Goal: Information Seeking & Learning: Understand process/instructions

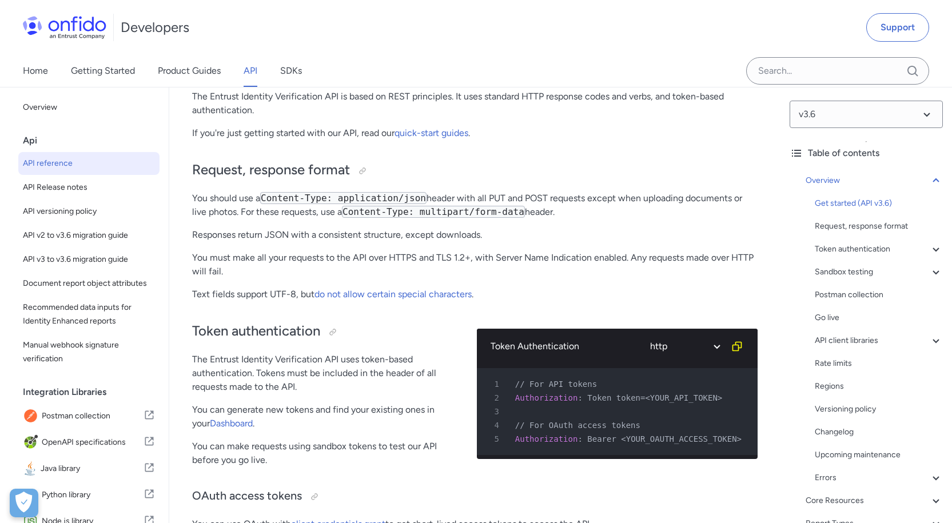
click at [791, 151] on icon at bounding box center [797, 153] width 14 height 14
click at [800, 152] on icon at bounding box center [797, 153] width 14 height 14
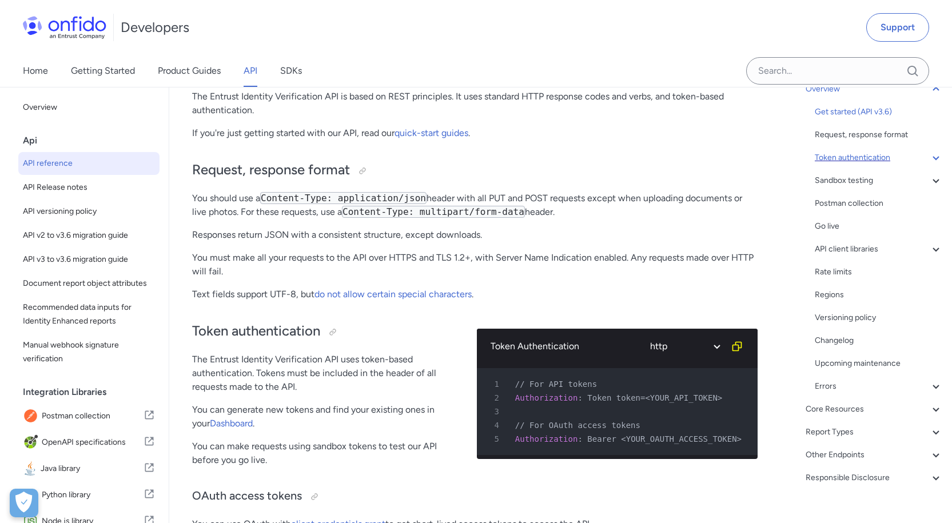
scroll to position [108, 0]
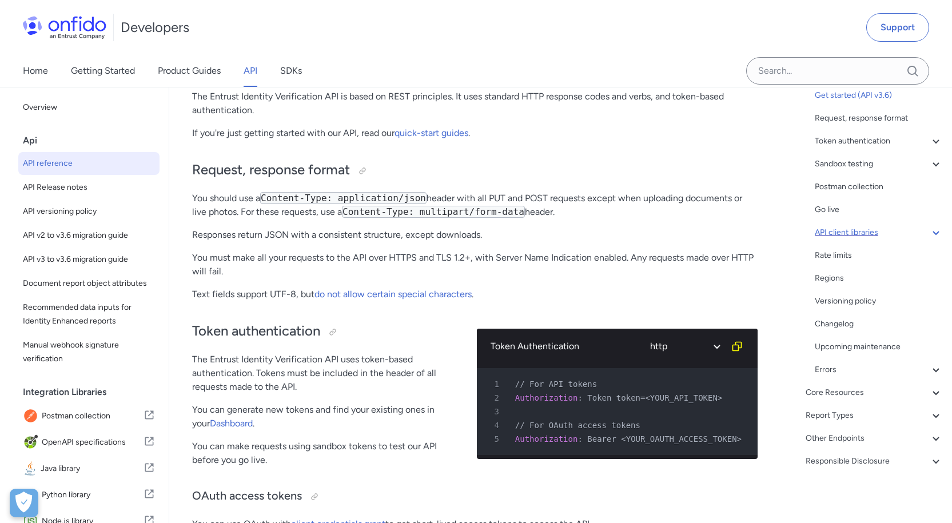
click at [932, 231] on icon at bounding box center [936, 233] width 14 height 14
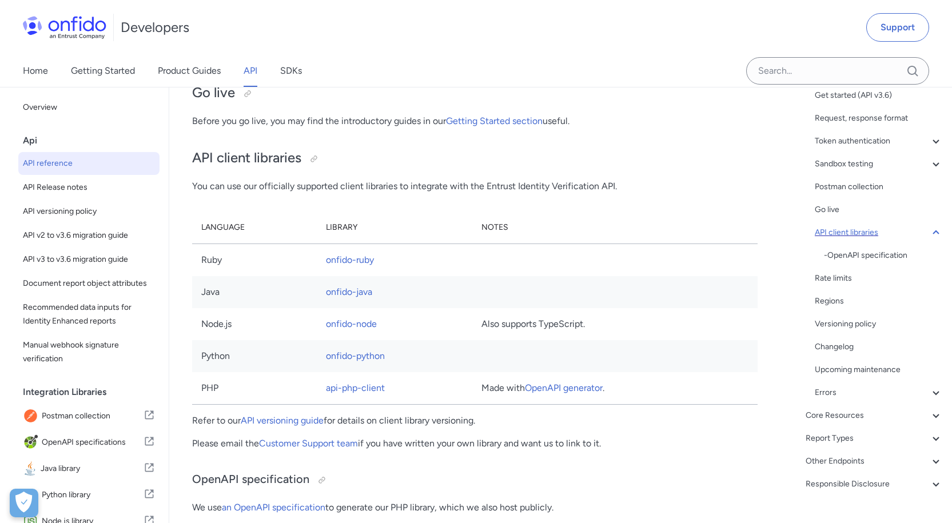
click at [932, 231] on icon at bounding box center [936, 233] width 14 height 14
click at [930, 166] on icon at bounding box center [936, 164] width 14 height 14
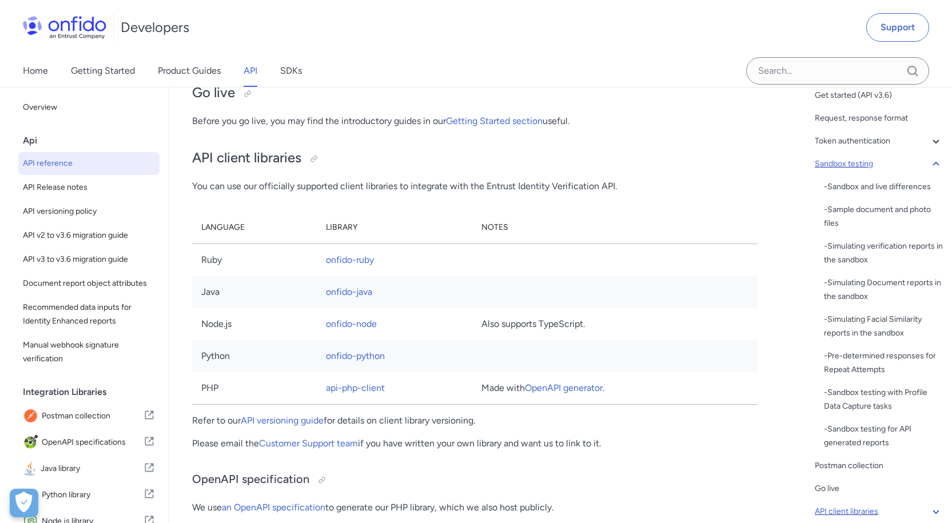
scroll to position [1592, 0]
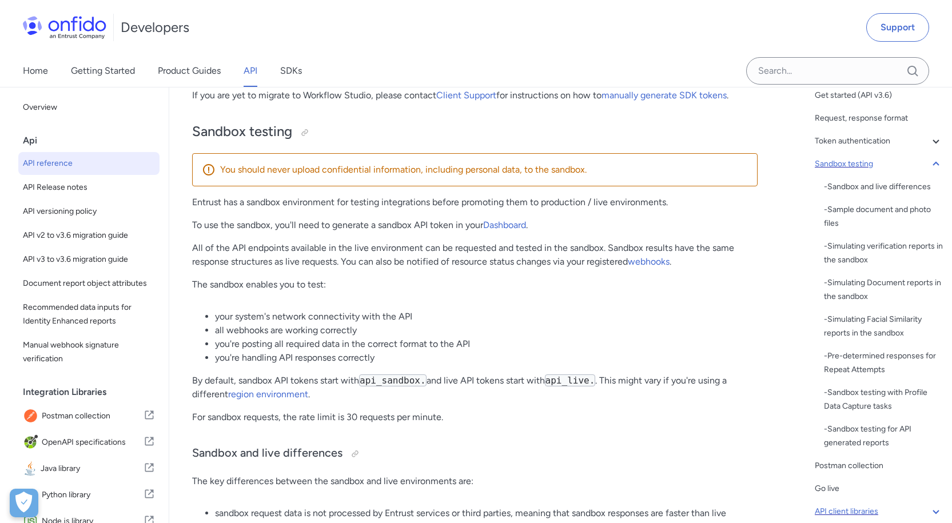
click at [930, 166] on icon at bounding box center [936, 164] width 14 height 14
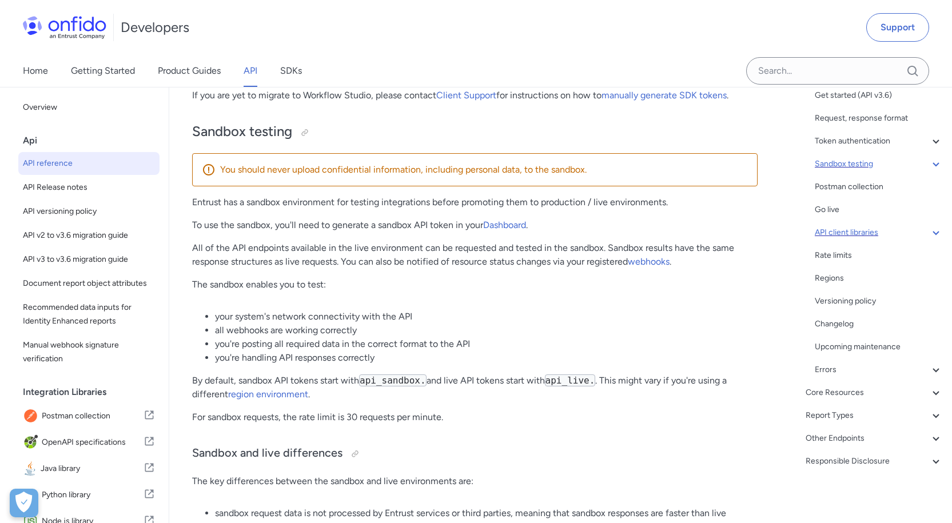
click at [931, 149] on div "Get started (API v3.6) Request, response format Token authentication - OAuth ac…" at bounding box center [879, 233] width 128 height 288
click at [931, 144] on icon at bounding box center [936, 141] width 14 height 14
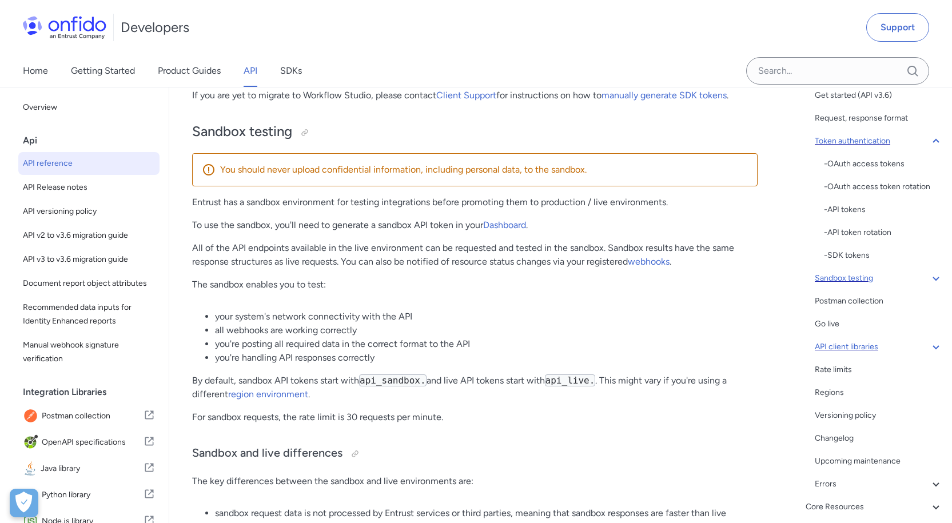
scroll to position [370, 0]
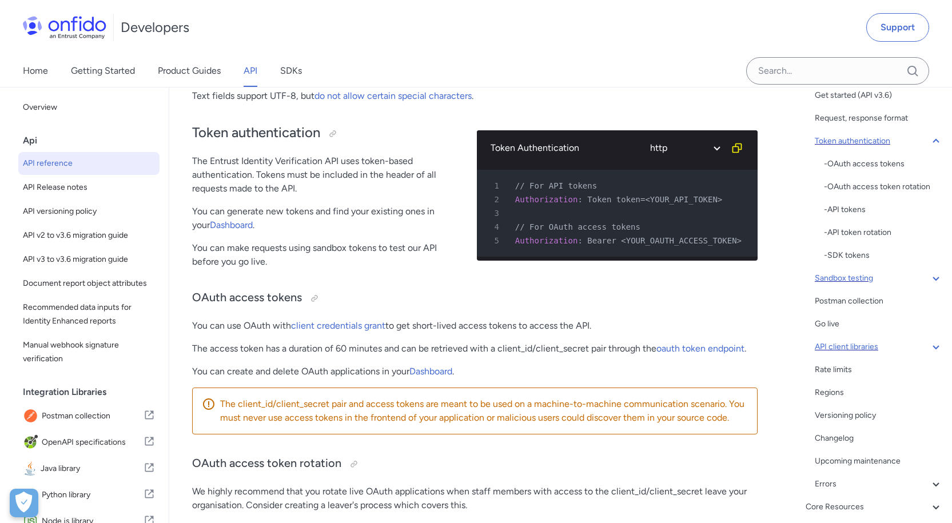
click at [931, 144] on icon at bounding box center [936, 141] width 14 height 14
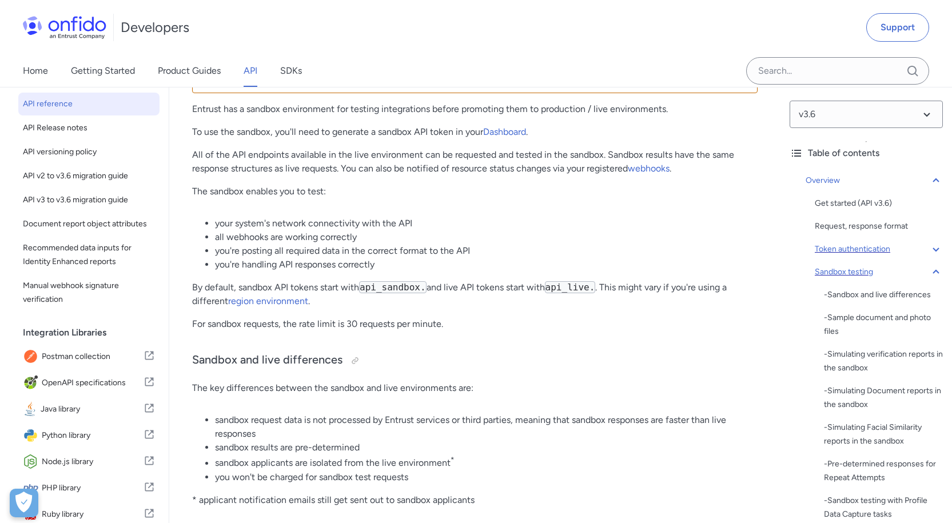
scroll to position [0, 0]
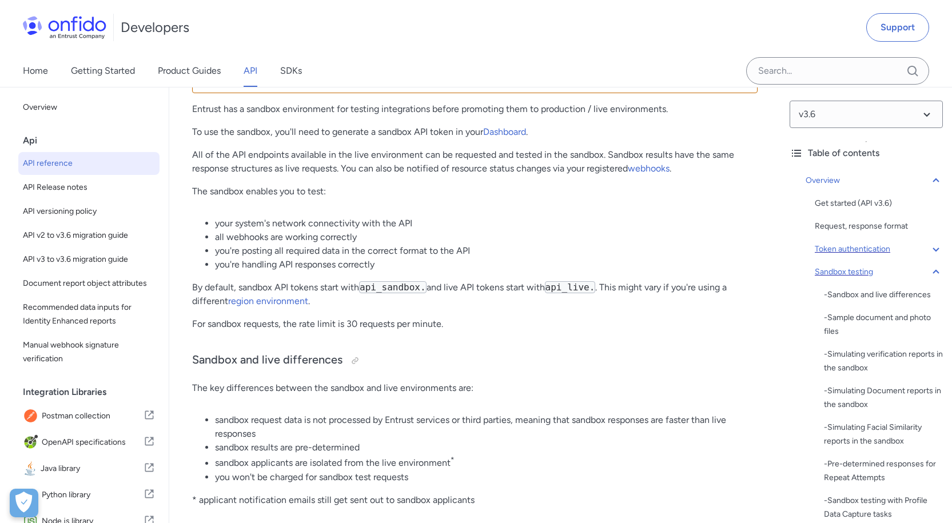
click at [933, 271] on icon at bounding box center [936, 272] width 6 height 4
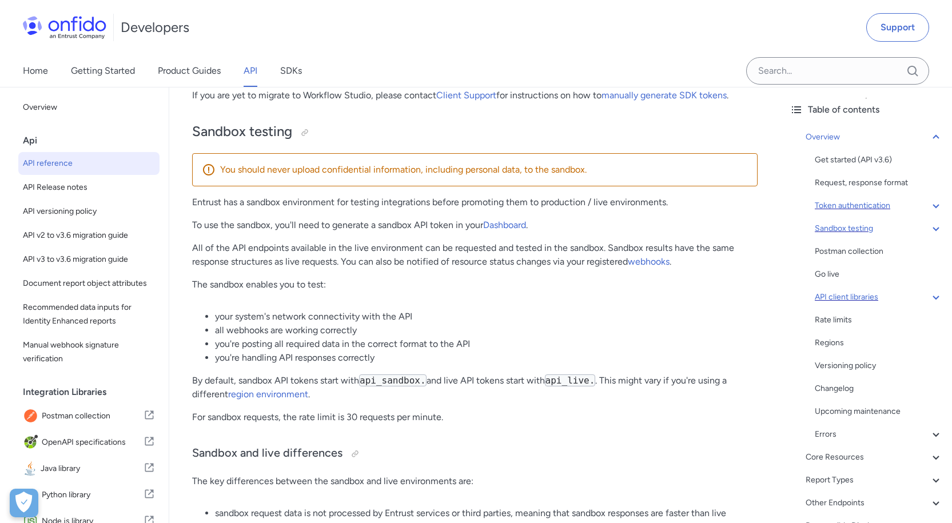
scroll to position [108, 0]
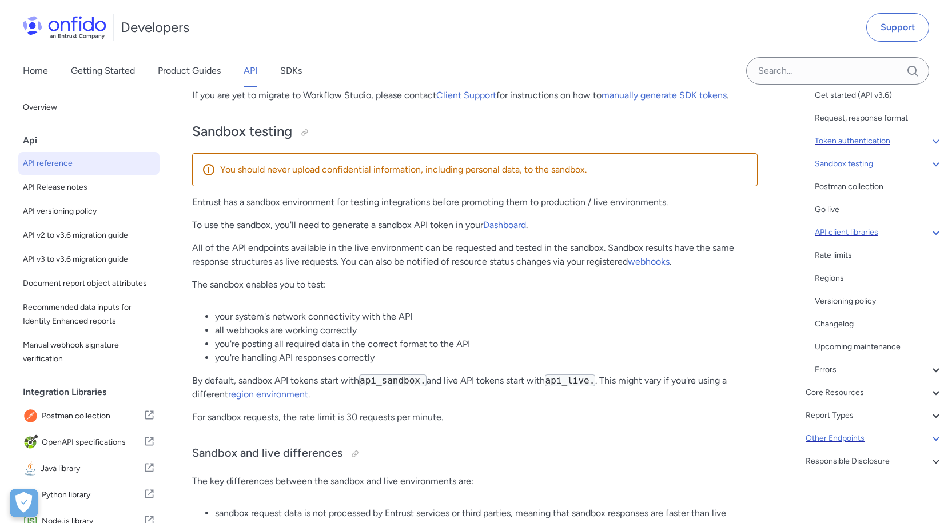
click at [931, 439] on icon at bounding box center [936, 439] width 14 height 14
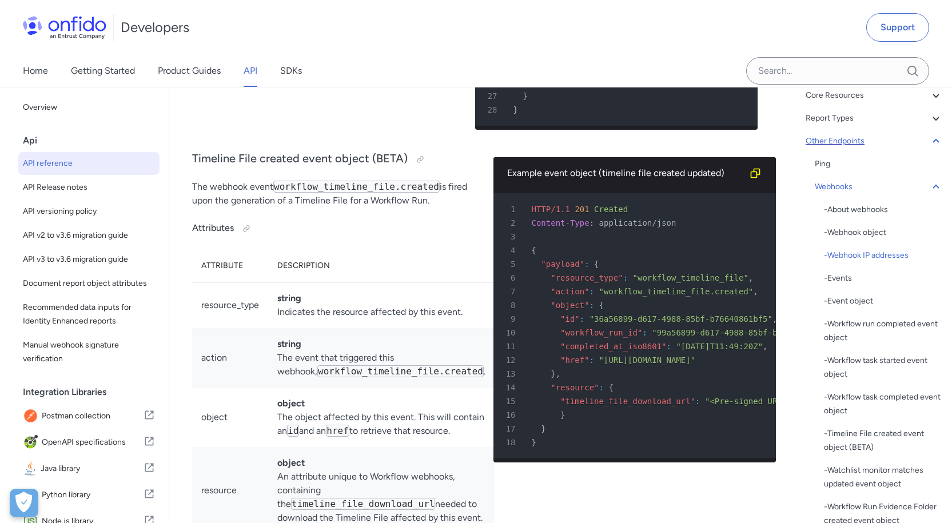
scroll to position [97124, 0]
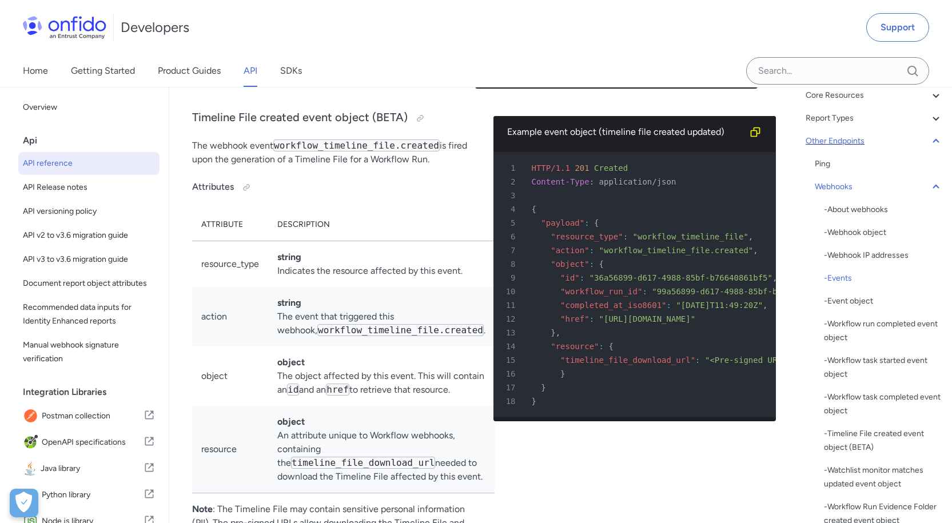
drag, startPoint x: 534, startPoint y: 299, endPoint x: 649, endPoint y: 301, distance: 114.4
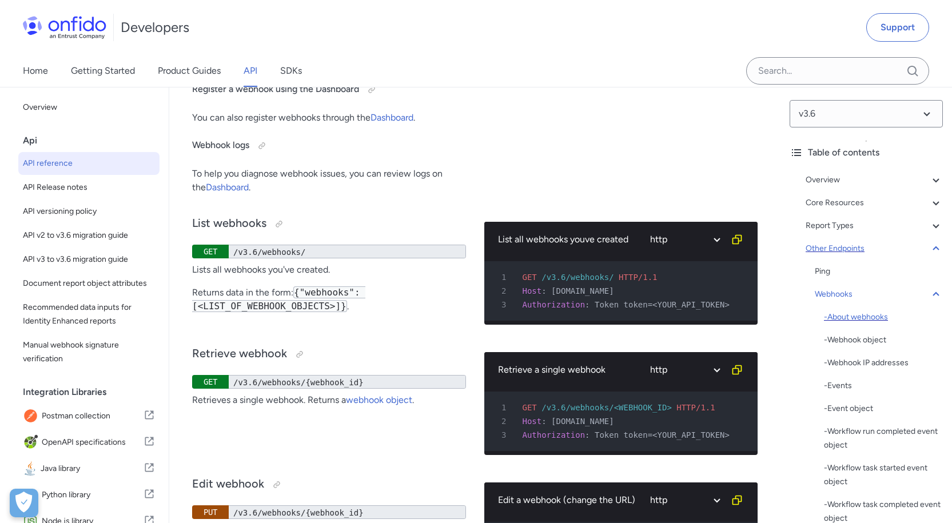
scroll to position [0, 0]
click at [929, 204] on icon at bounding box center [936, 204] width 14 height 14
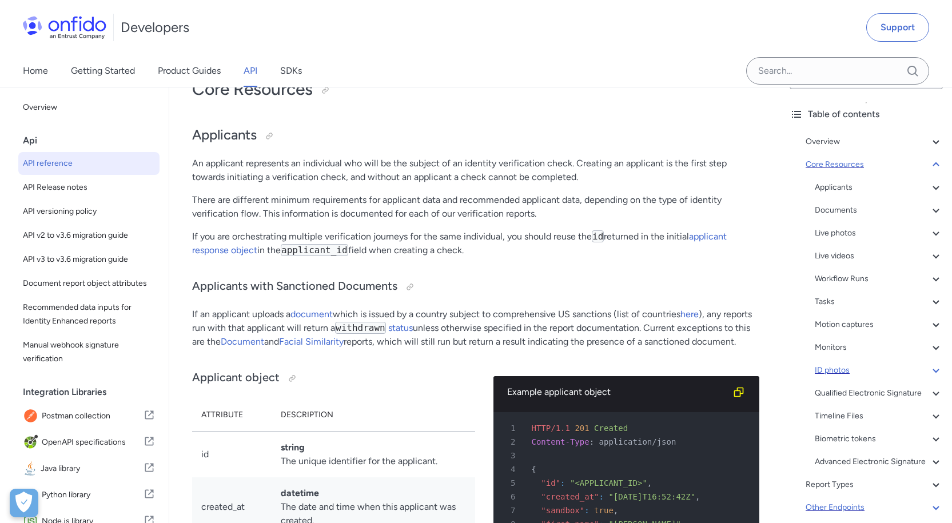
scroll to position [57, 0]
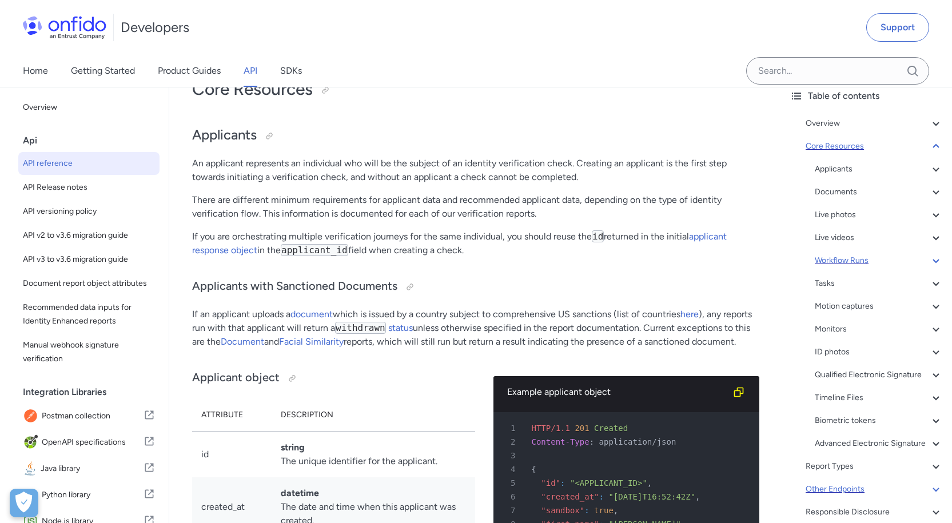
click at [853, 265] on div "Workflow Runs" at bounding box center [879, 261] width 128 height 14
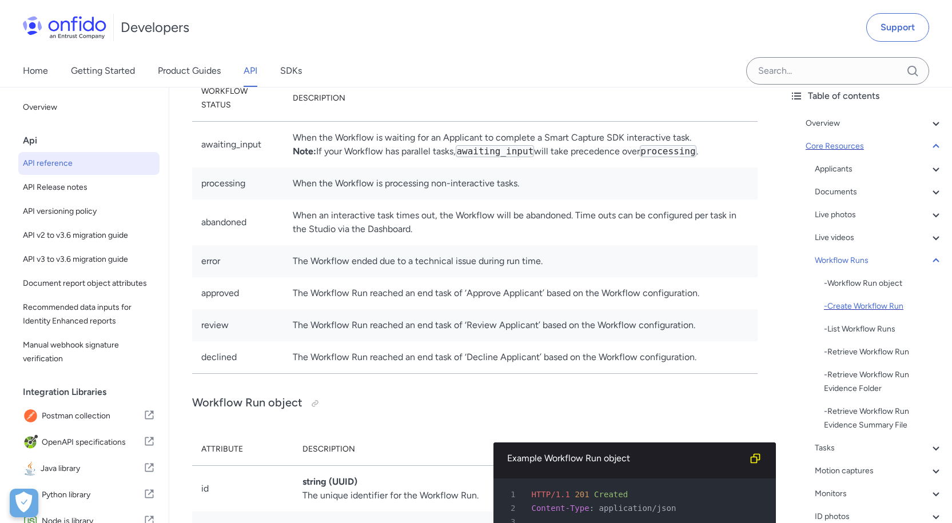
click at [847, 307] on div "- Create Workflow Run" at bounding box center [883, 307] width 119 height 14
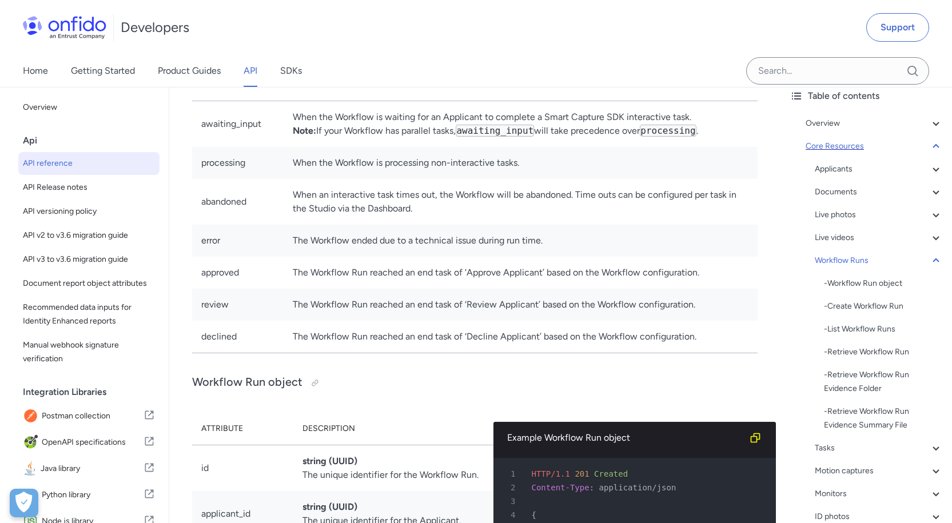
scroll to position [26434, 0]
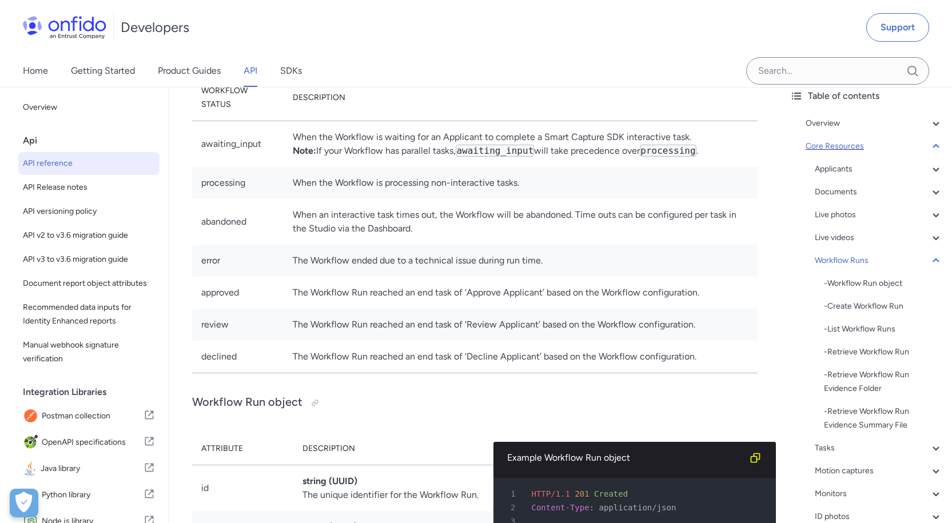
drag, startPoint x: 370, startPoint y: 164, endPoint x: 733, endPoint y: 160, distance: 362.6
drag, startPoint x: 329, startPoint y: 170, endPoint x: 620, endPoint y: 180, distance: 290.7
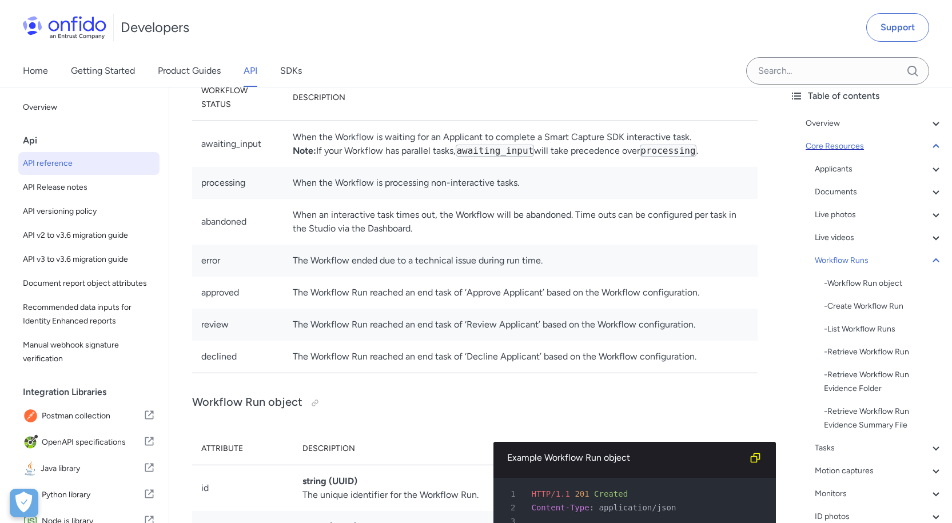
drag, startPoint x: 222, startPoint y: 204, endPoint x: 726, endPoint y: 205, distance: 503.9
drag, startPoint x: 300, startPoint y: 230, endPoint x: 374, endPoint y: 234, distance: 73.9
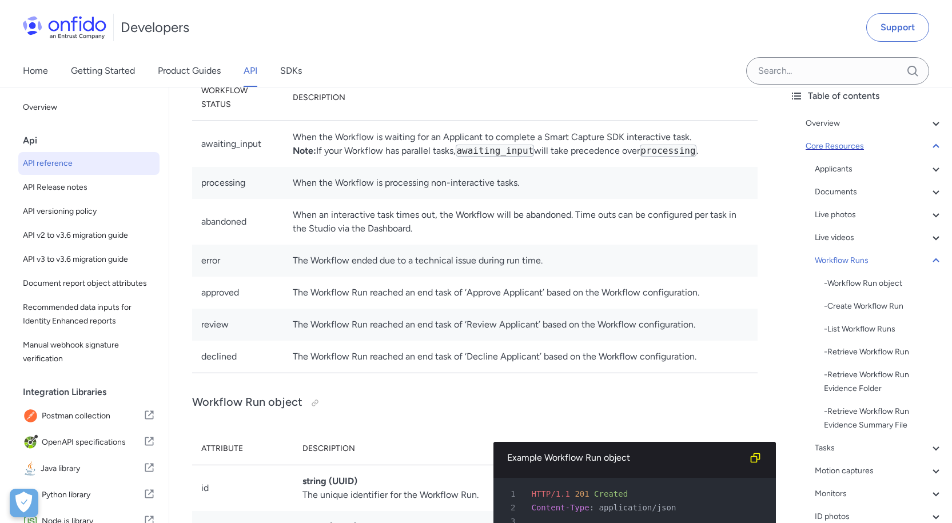
drag, startPoint x: 220, startPoint y: 292, endPoint x: 659, endPoint y: 276, distance: 439.5
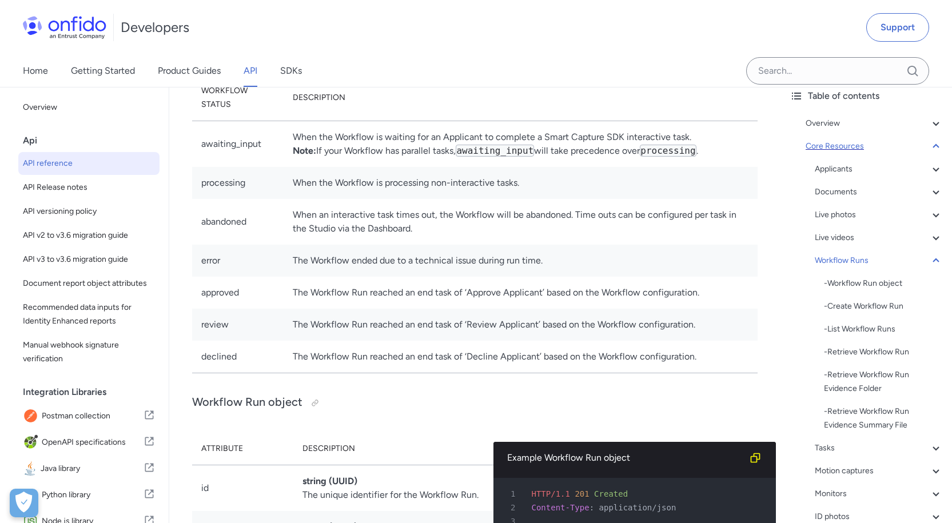
drag, startPoint x: 542, startPoint y: 287, endPoint x: 667, endPoint y: 287, distance: 125.8
drag, startPoint x: 641, startPoint y: 287, endPoint x: 442, endPoint y: 311, distance: 200.4
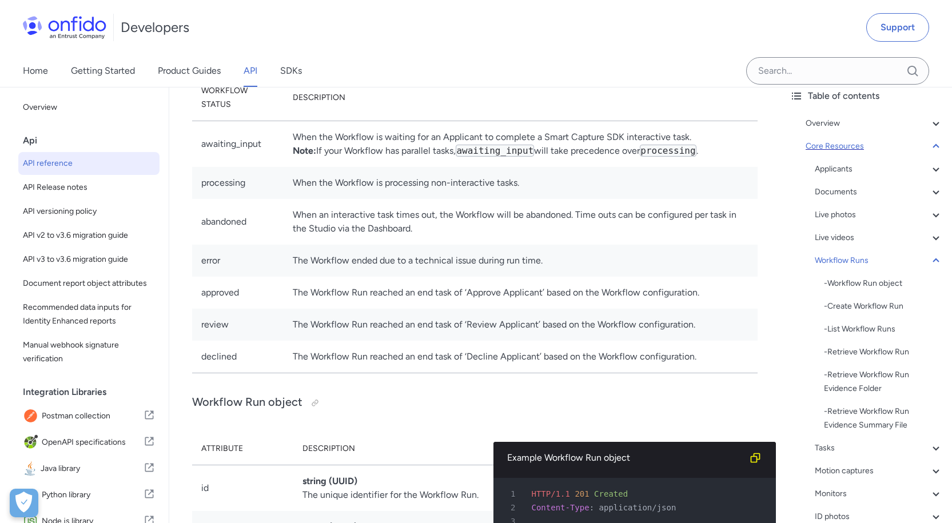
drag, startPoint x: 302, startPoint y: 309, endPoint x: 653, endPoint y: 307, distance: 351.2
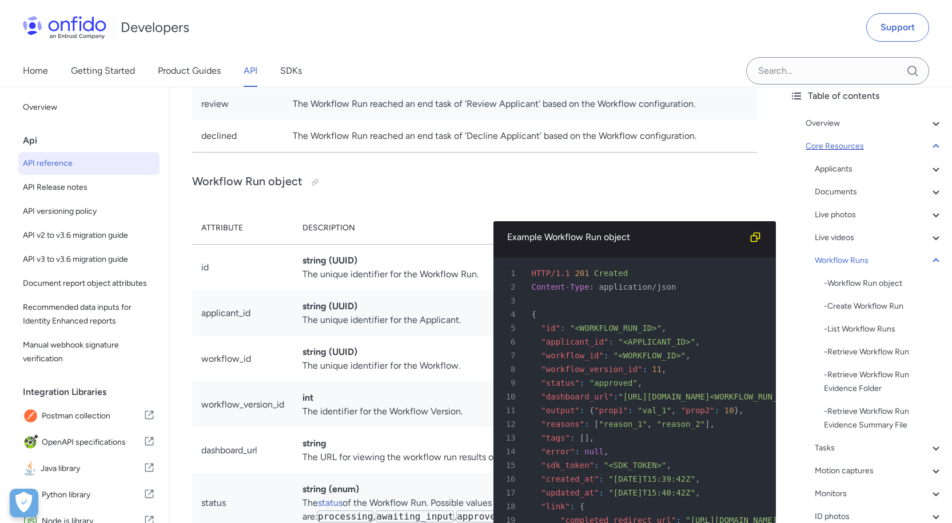
scroll to position [26663, 0]
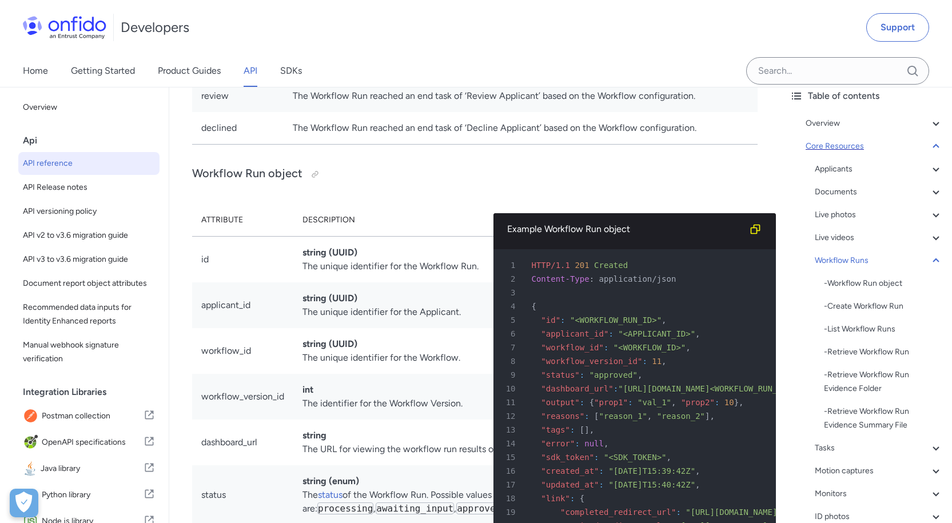
drag, startPoint x: 234, startPoint y: 154, endPoint x: 598, endPoint y: 152, distance: 363.2
drag, startPoint x: 532, startPoint y: 156, endPoint x: 629, endPoint y: 158, distance: 96.7
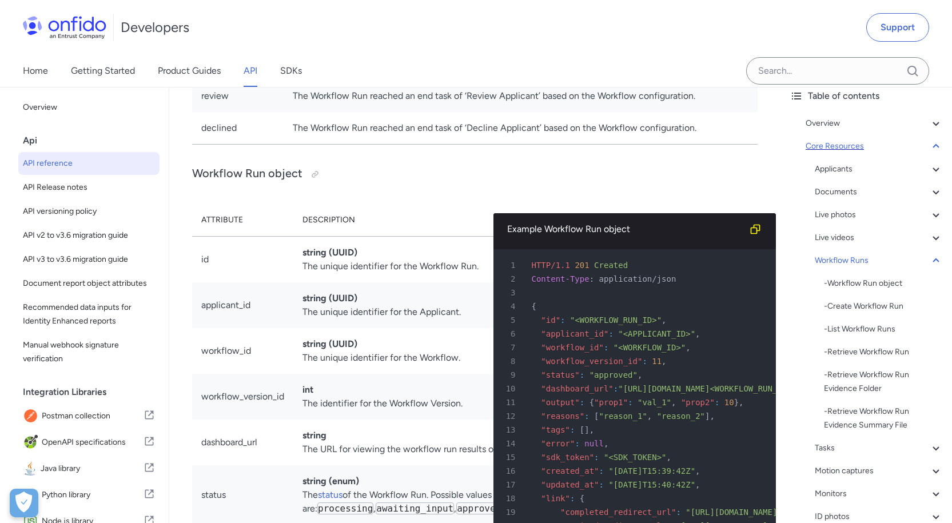
drag, startPoint x: 504, startPoint y: 161, endPoint x: 550, endPoint y: 167, distance: 46.7
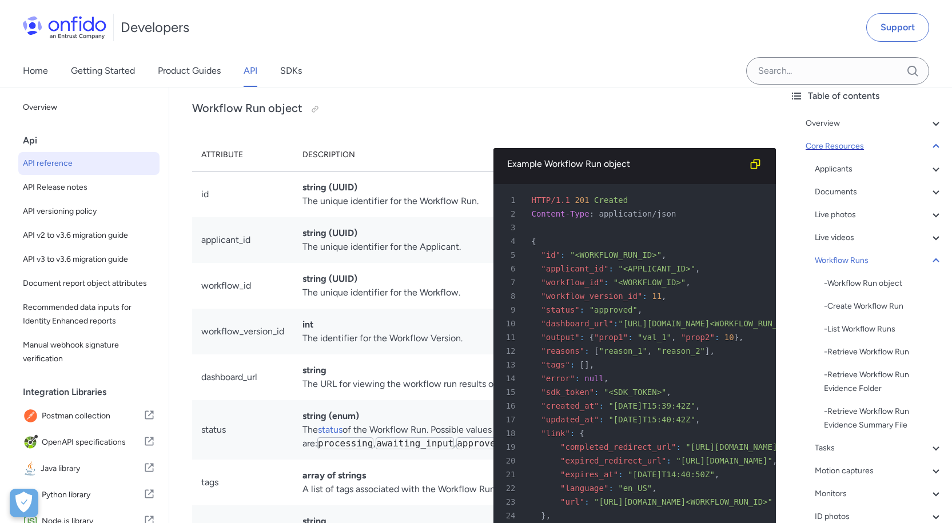
scroll to position [26720, 0]
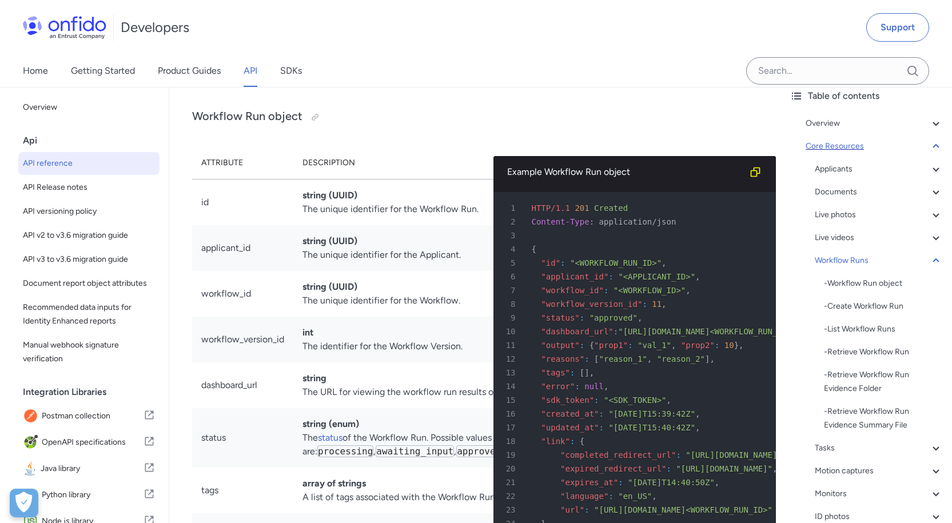
drag, startPoint x: 293, startPoint y: 276, endPoint x: 720, endPoint y: 271, distance: 426.7
drag, startPoint x: 361, startPoint y: 245, endPoint x: 519, endPoint y: 253, distance: 158.1
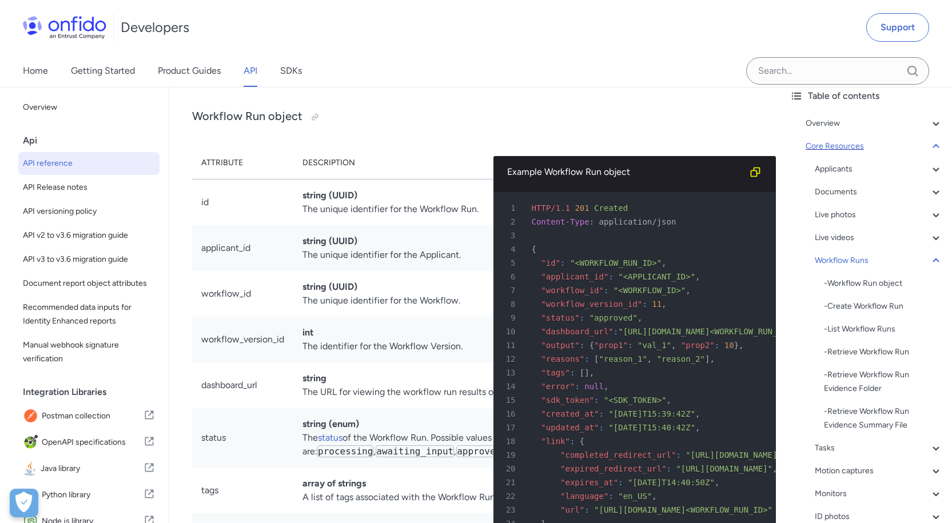
drag, startPoint x: 364, startPoint y: 202, endPoint x: 406, endPoint y: 208, distance: 41.5
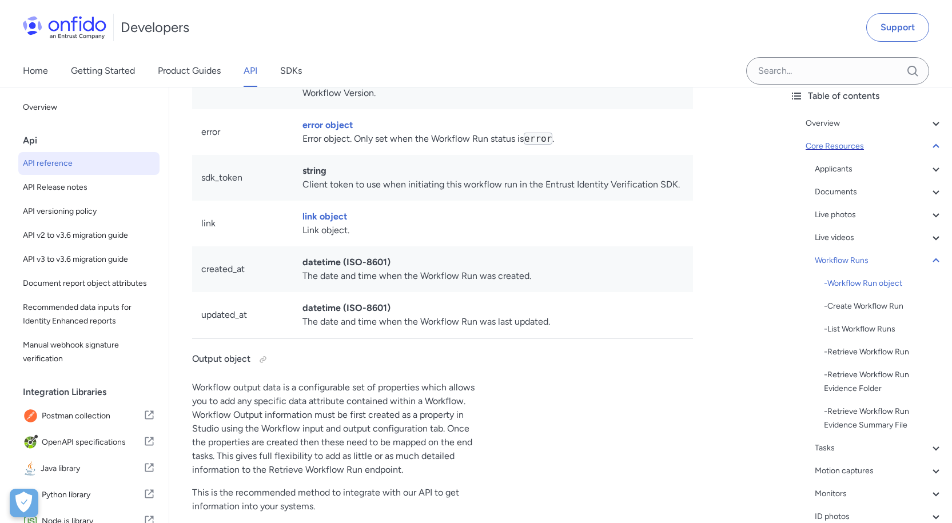
scroll to position [27292, 0]
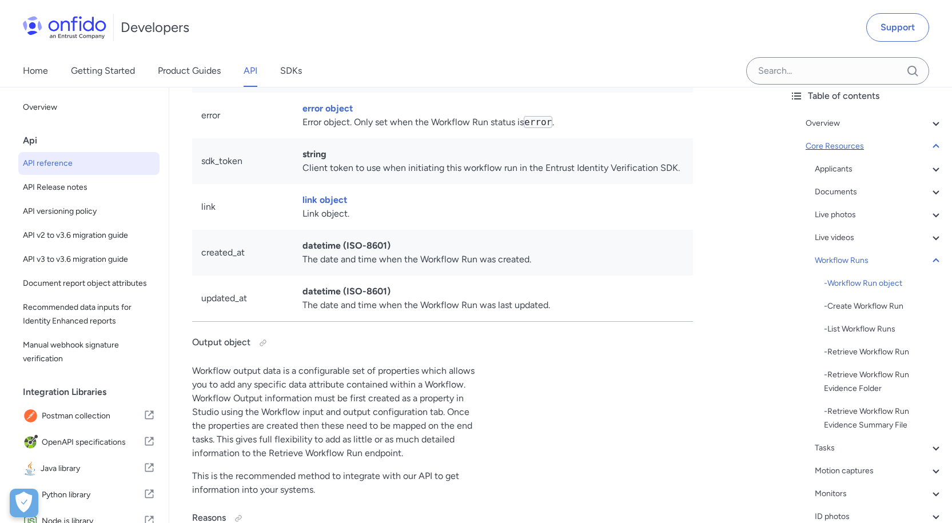
drag, startPoint x: 316, startPoint y: 226, endPoint x: 412, endPoint y: 226, distance: 96.7
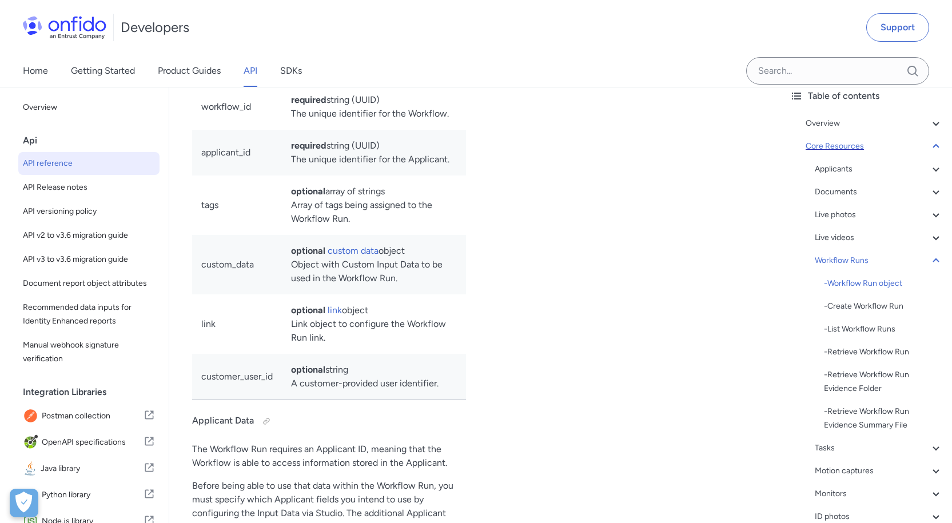
scroll to position [29237, 0]
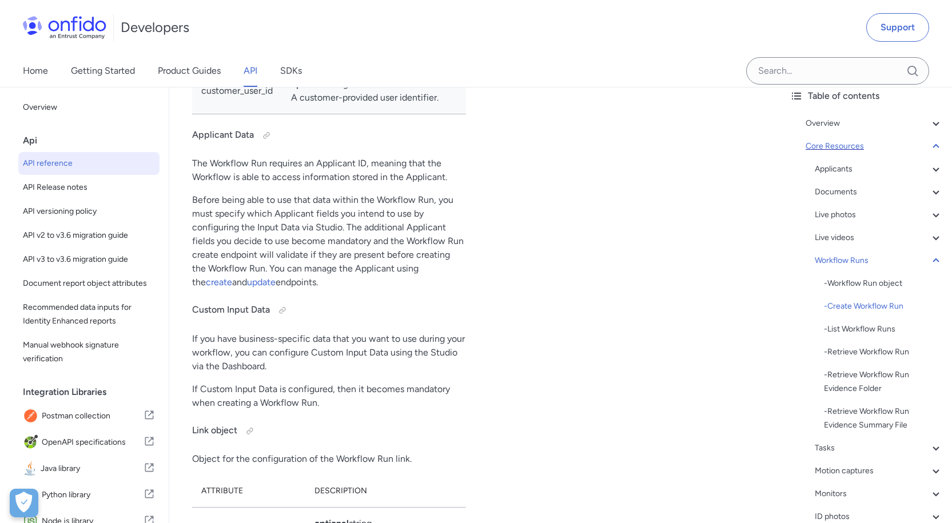
drag, startPoint x: 264, startPoint y: 124, endPoint x: 317, endPoint y: 129, distance: 52.9
drag, startPoint x: 193, startPoint y: 152, endPoint x: 427, endPoint y: 163, distance: 233.6
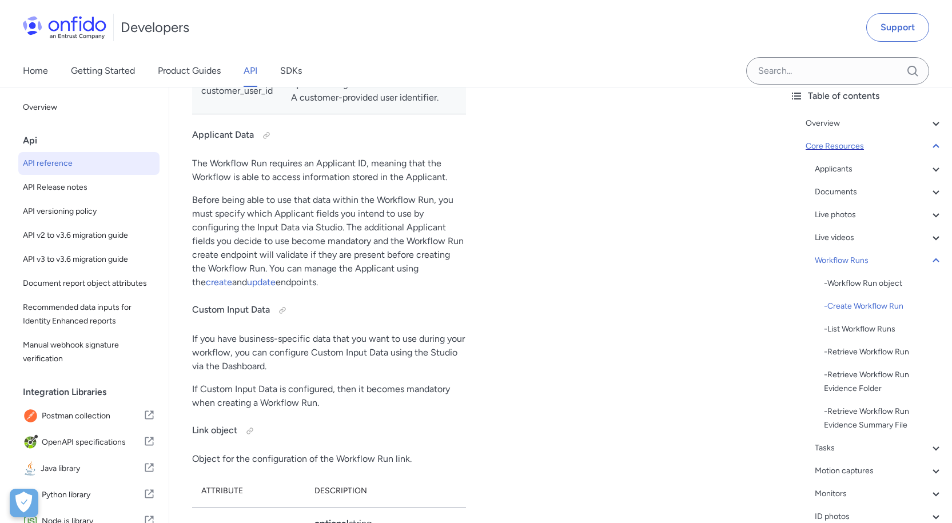
drag, startPoint x: 233, startPoint y: 170, endPoint x: 414, endPoint y: 169, distance: 180.7
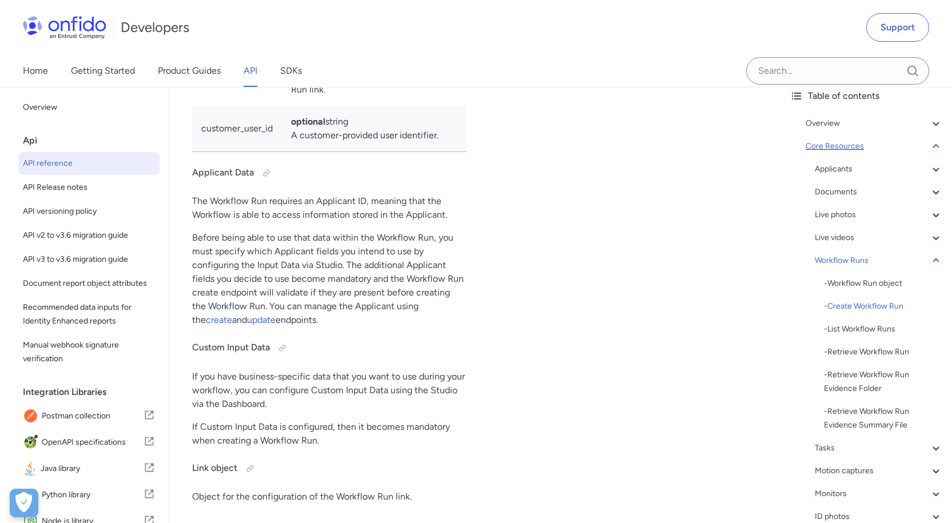
scroll to position [29179, 0]
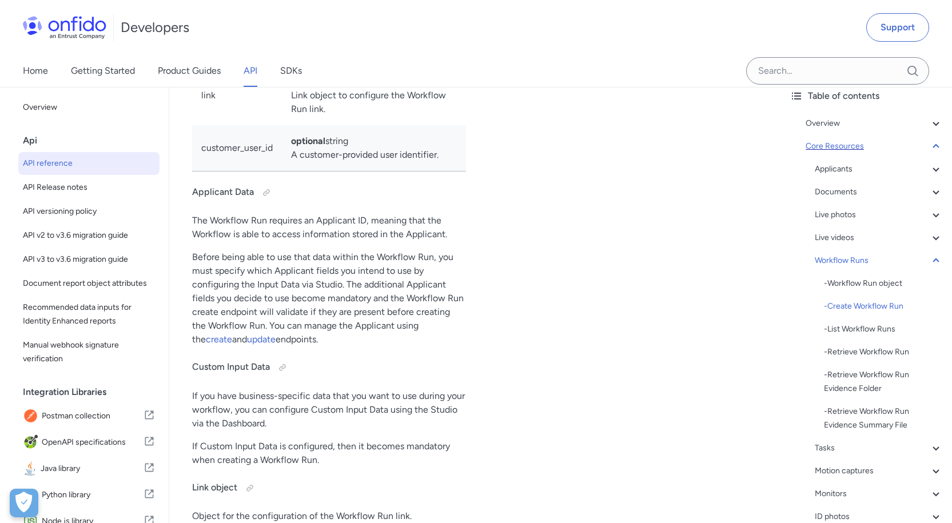
drag, startPoint x: 549, startPoint y: 199, endPoint x: 576, endPoint y: 199, distance: 26.9
copy span "api.eu"
drag, startPoint x: 587, startPoint y: 212, endPoint x: 642, endPoint y: 214, distance: 54.9
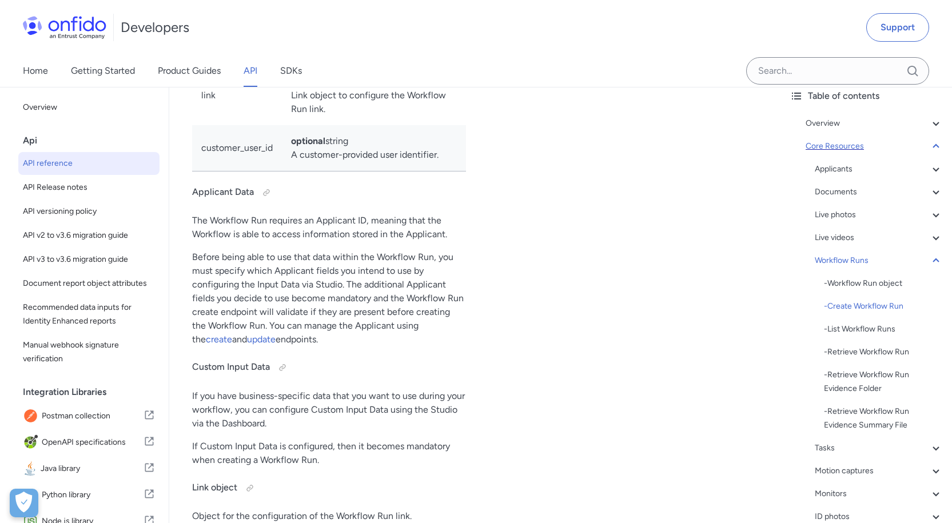
copy span "Token token="
click at [445, 34] on div "Developers Support" at bounding box center [476, 27] width 952 height 55
click at [486, 43] on div "Developers Support" at bounding box center [476, 27] width 952 height 55
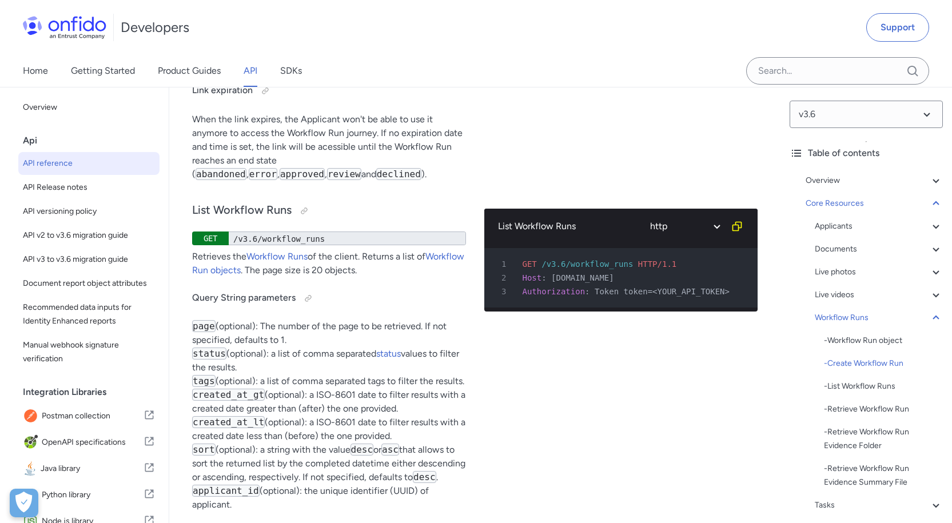
scroll to position [30070, 0]
